Goal: Information Seeking & Learning: Learn about a topic

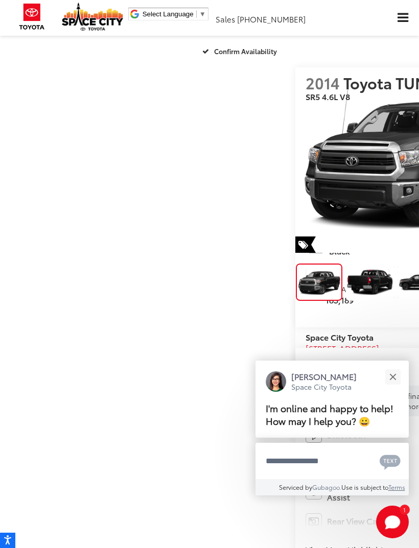
click at [345, 301] on img "Expand Photo 1" at bounding box center [370, 281] width 50 height 37
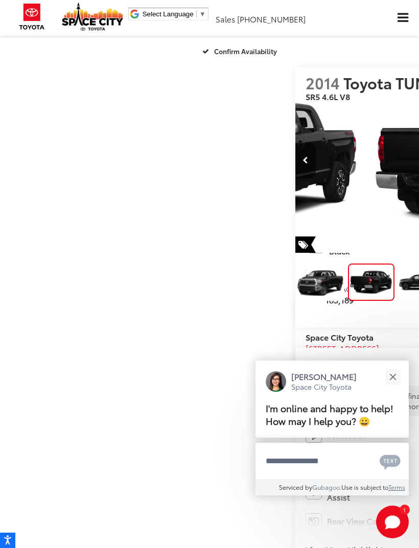
scroll to position [0, 419]
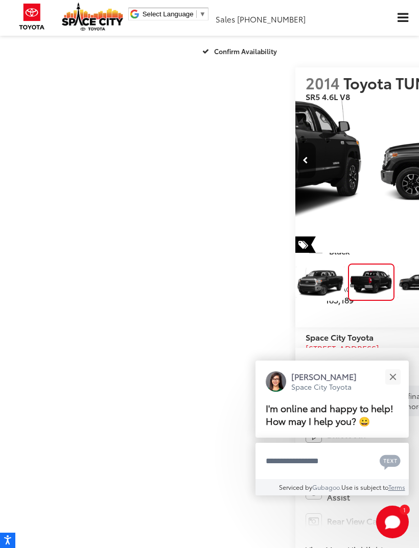
click at [397, 301] on img "Expand Photo 2" at bounding box center [422, 281] width 50 height 37
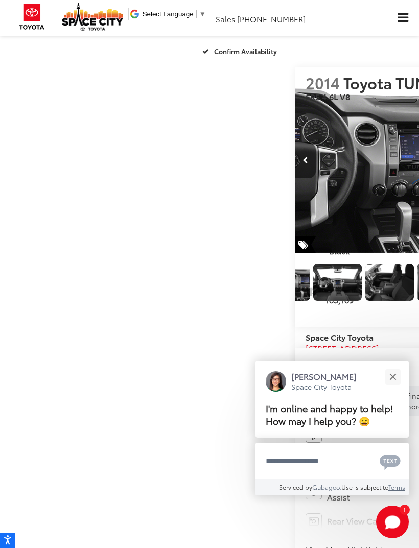
scroll to position [0, 188]
click at [261, 301] on img "Expand Photo 3" at bounding box center [286, 281] width 50 height 37
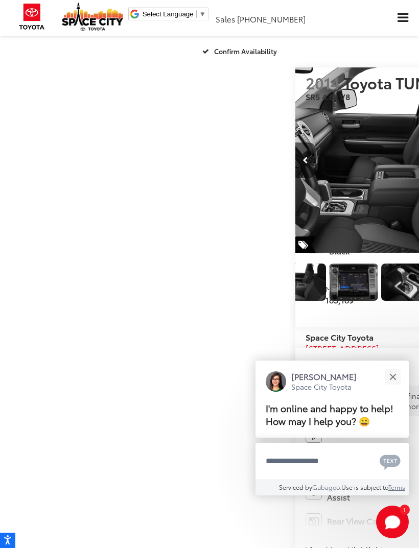
scroll to position [0, 277]
click at [224, 301] on img "Expand Photo 4" at bounding box center [249, 281] width 50 height 37
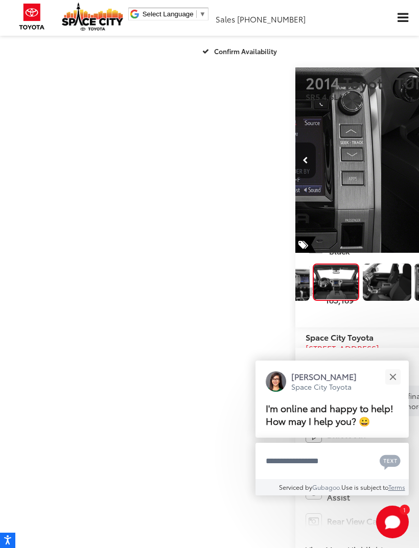
scroll to position [0, 1674]
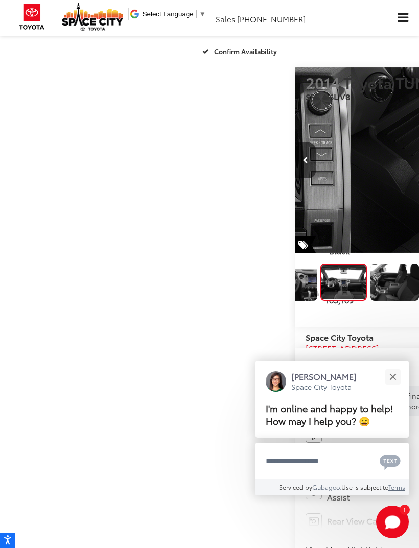
click at [268, 301] on img "Expand Photo 3" at bounding box center [293, 281] width 50 height 37
click at [216, 301] on img "Expand Photo 2" at bounding box center [241, 281] width 50 height 37
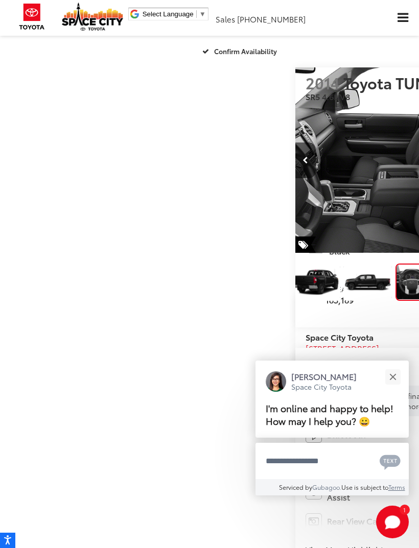
scroll to position [0, 1256]
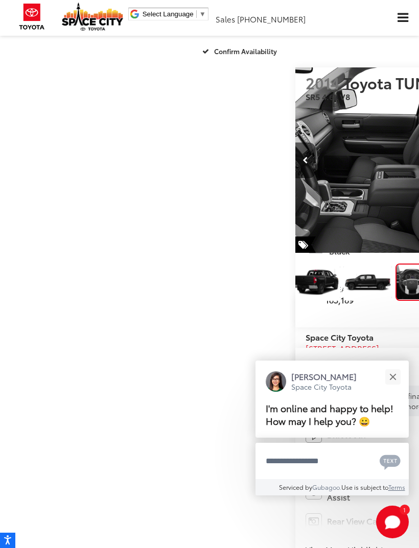
click at [343, 301] on img "Expand Photo 2" at bounding box center [368, 281] width 50 height 37
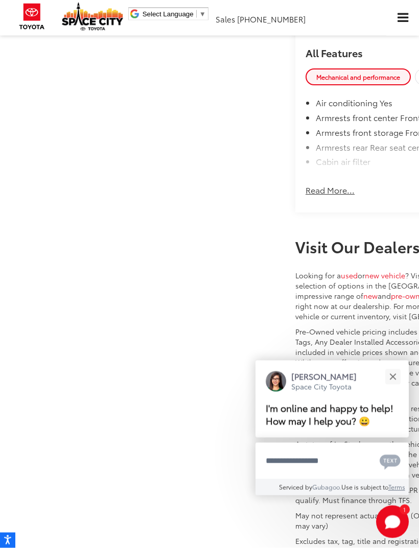
scroll to position [1016, 0]
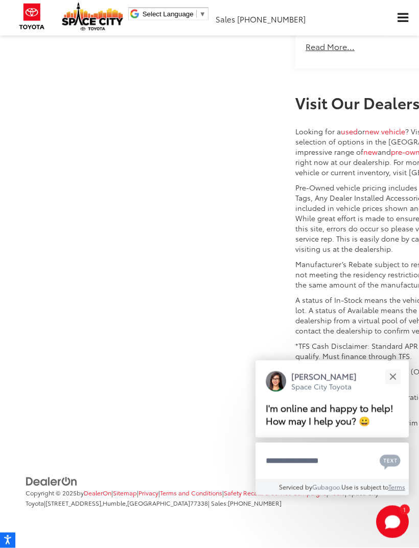
scroll to position [0, 0]
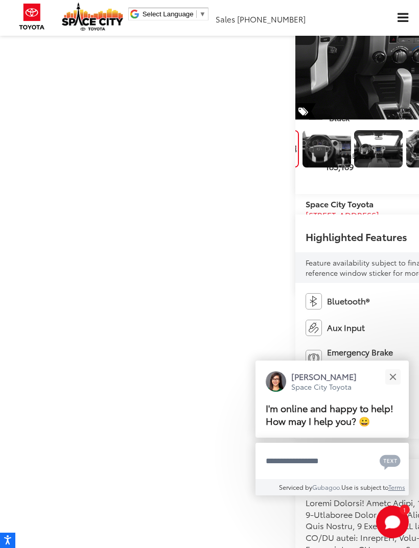
click at [353, 167] on img "Expand Photo 4" at bounding box center [378, 148] width 50 height 37
